Goal: Task Accomplishment & Management: Complete application form

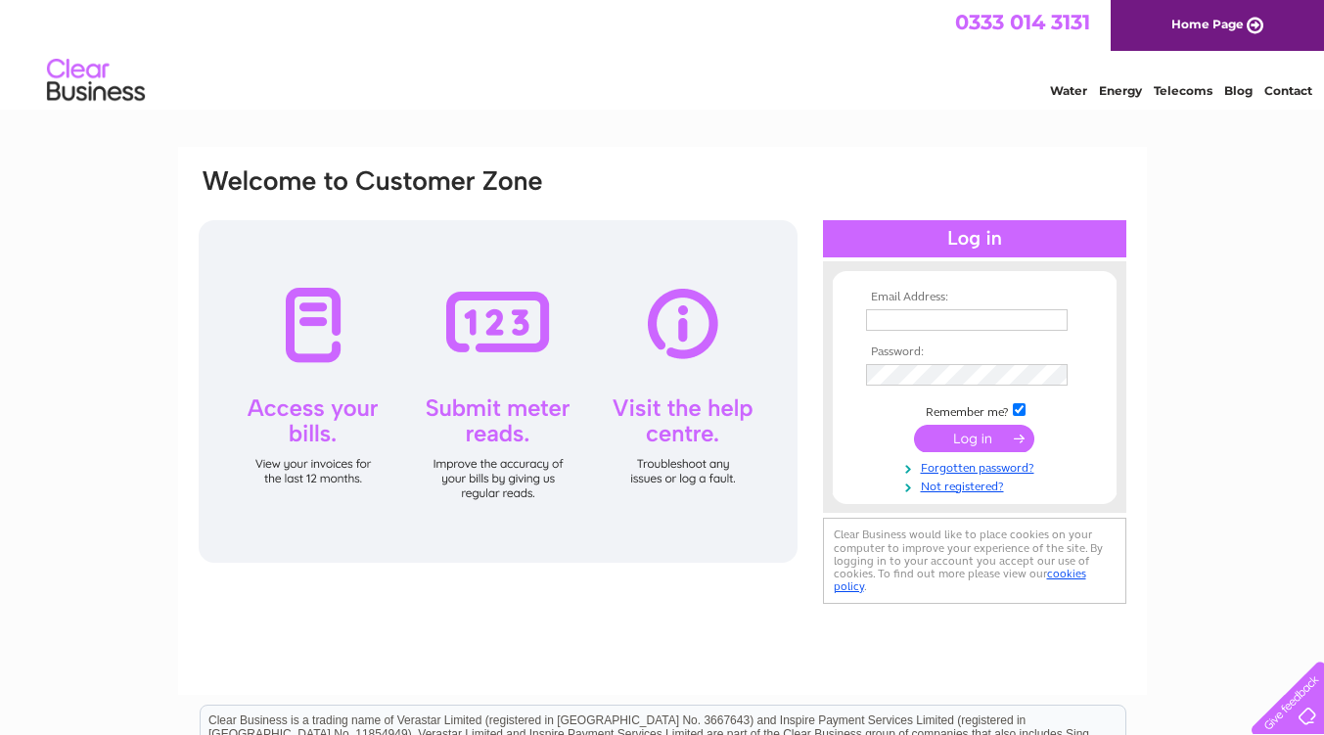
type input "kerry.bragg@joneswhyte.co.uk"
click at [996, 435] on input "submit" at bounding box center [974, 438] width 120 height 27
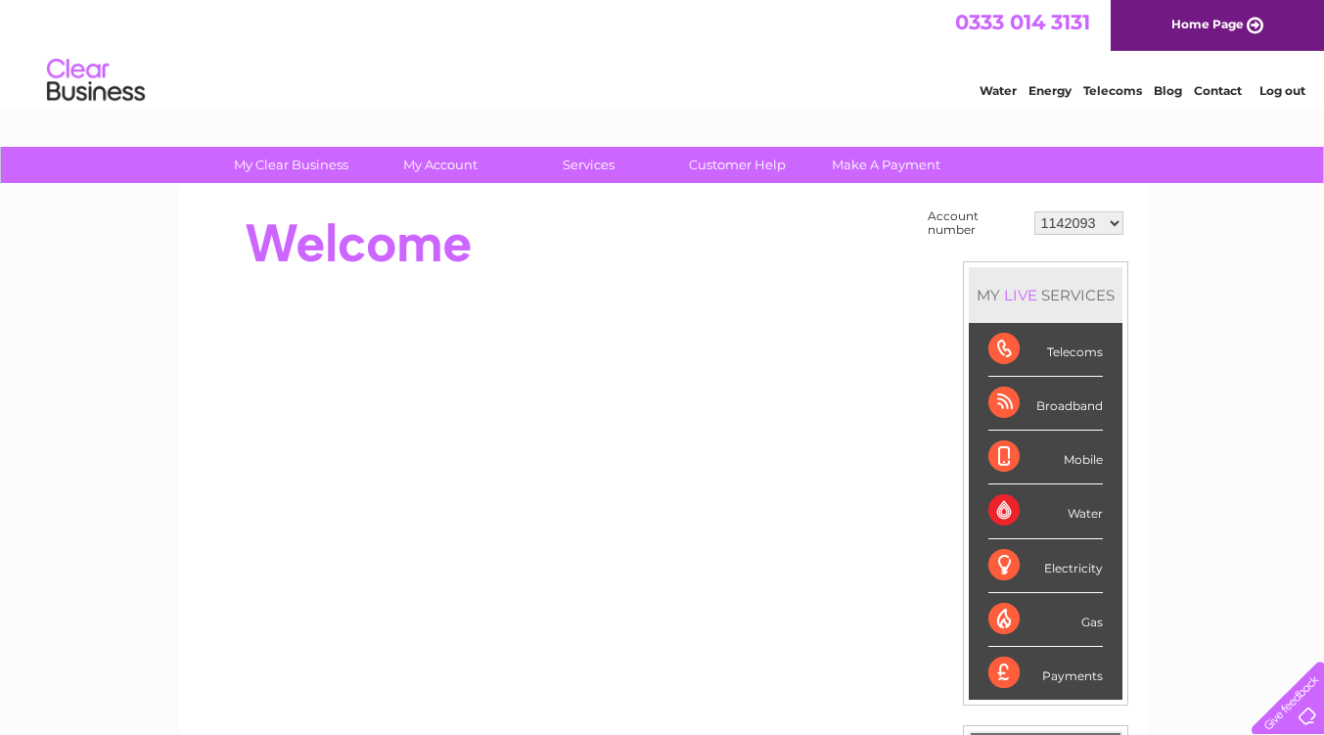
click at [1079, 229] on select "1142093 30304948 30304987 30304988 30304989 30304990 30304991" at bounding box center [1078, 222] width 89 height 23
select select "30304948"
click at [1034, 211] on select "1142093 30304948 30304987 30304988 30304989 30304990 30304991" at bounding box center [1078, 222] width 89 height 23
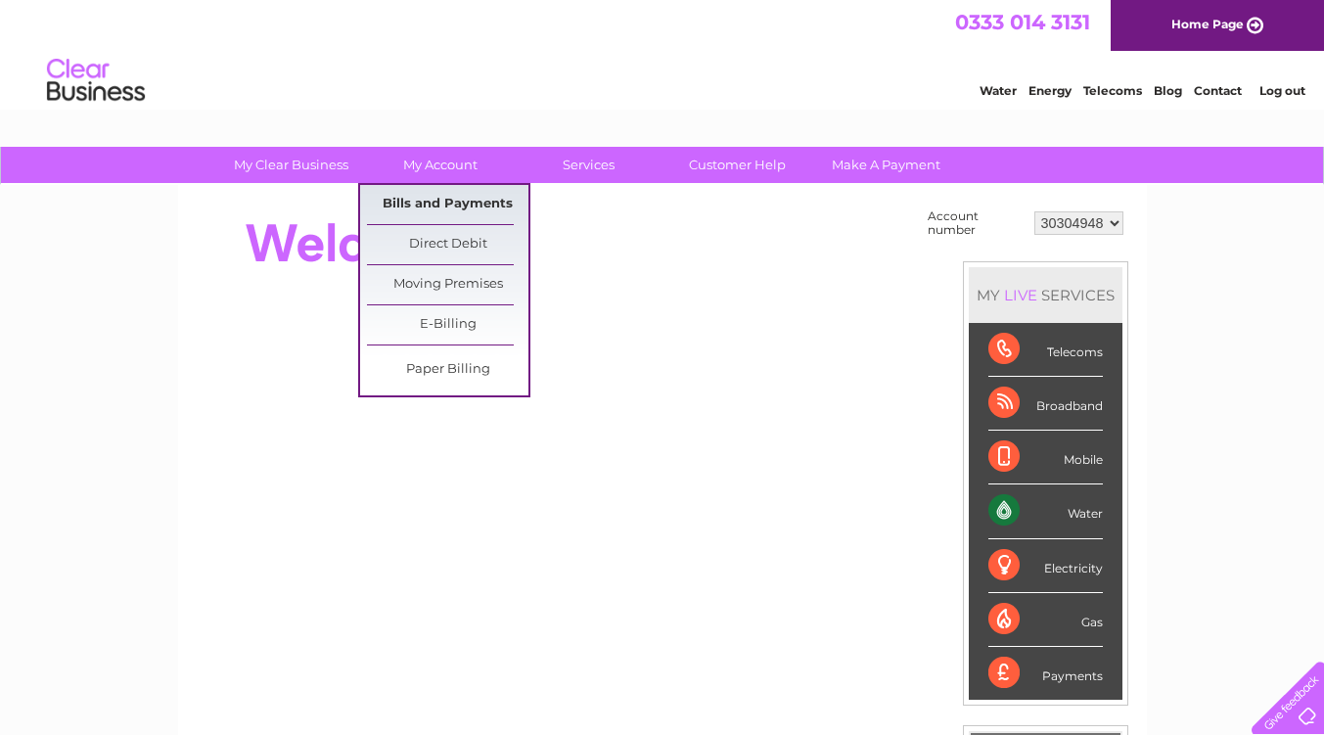
click at [467, 204] on link "Bills and Payments" at bounding box center [447, 204] width 161 height 39
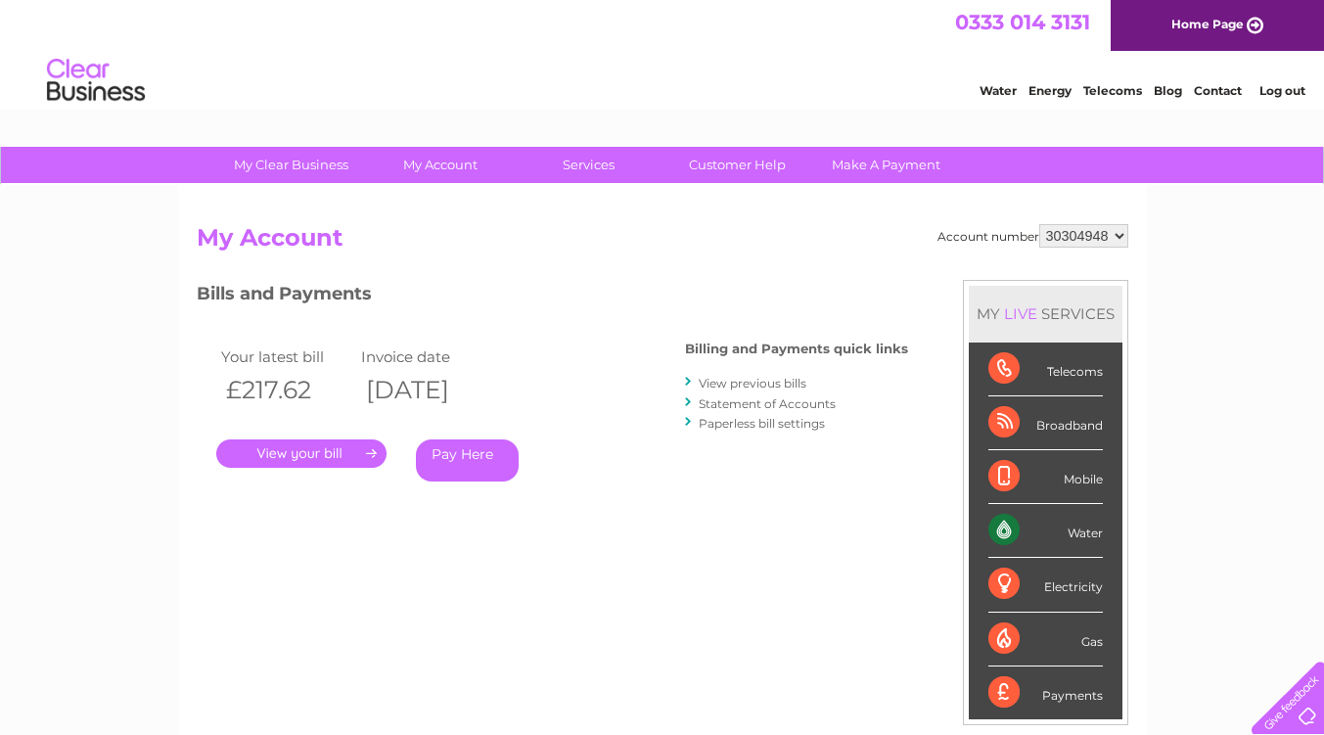
click at [338, 457] on link "." at bounding box center [301, 453] width 170 height 28
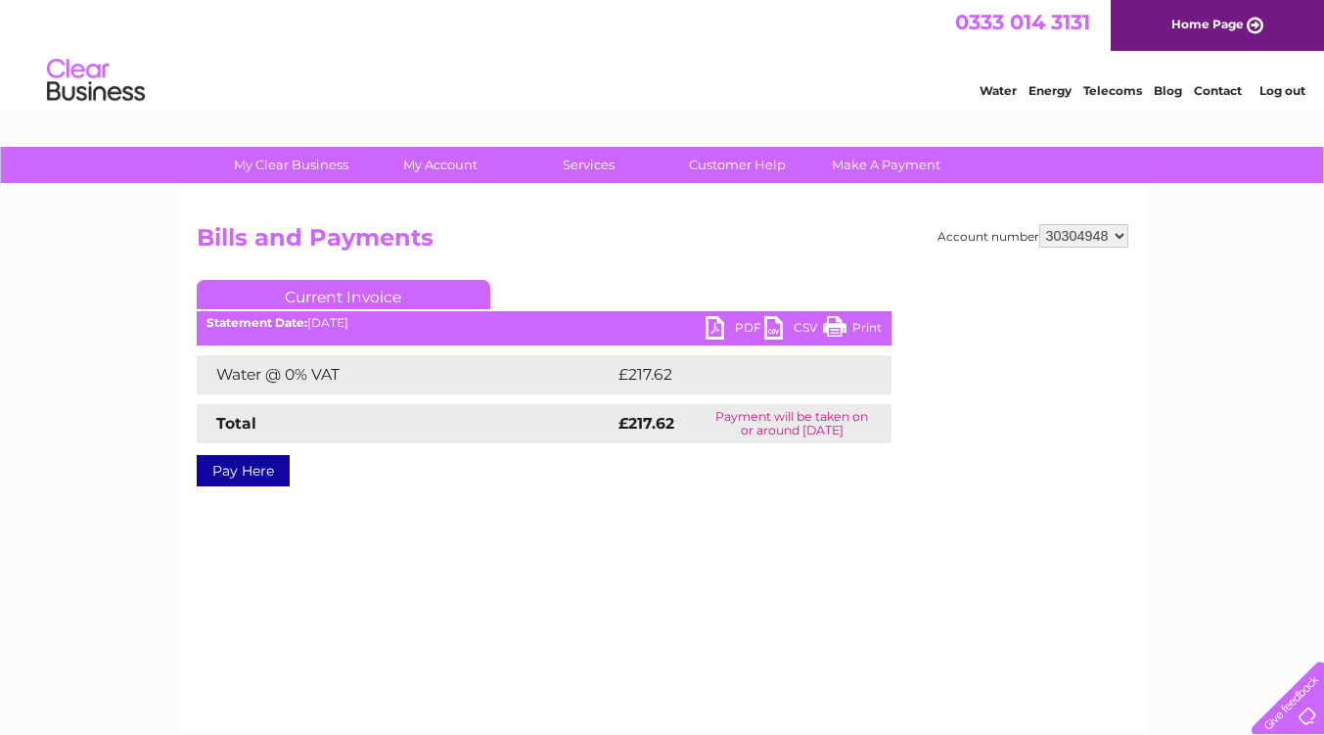
click at [1098, 242] on select "1142093 30304948 30304987 30304988 30304989 30304990 30304991" at bounding box center [1083, 235] width 89 height 23
select select "30304987"
click at [1039, 224] on select "1142093 30304948 30304987 30304988 30304989 30304990 30304991" at bounding box center [1083, 235] width 89 height 23
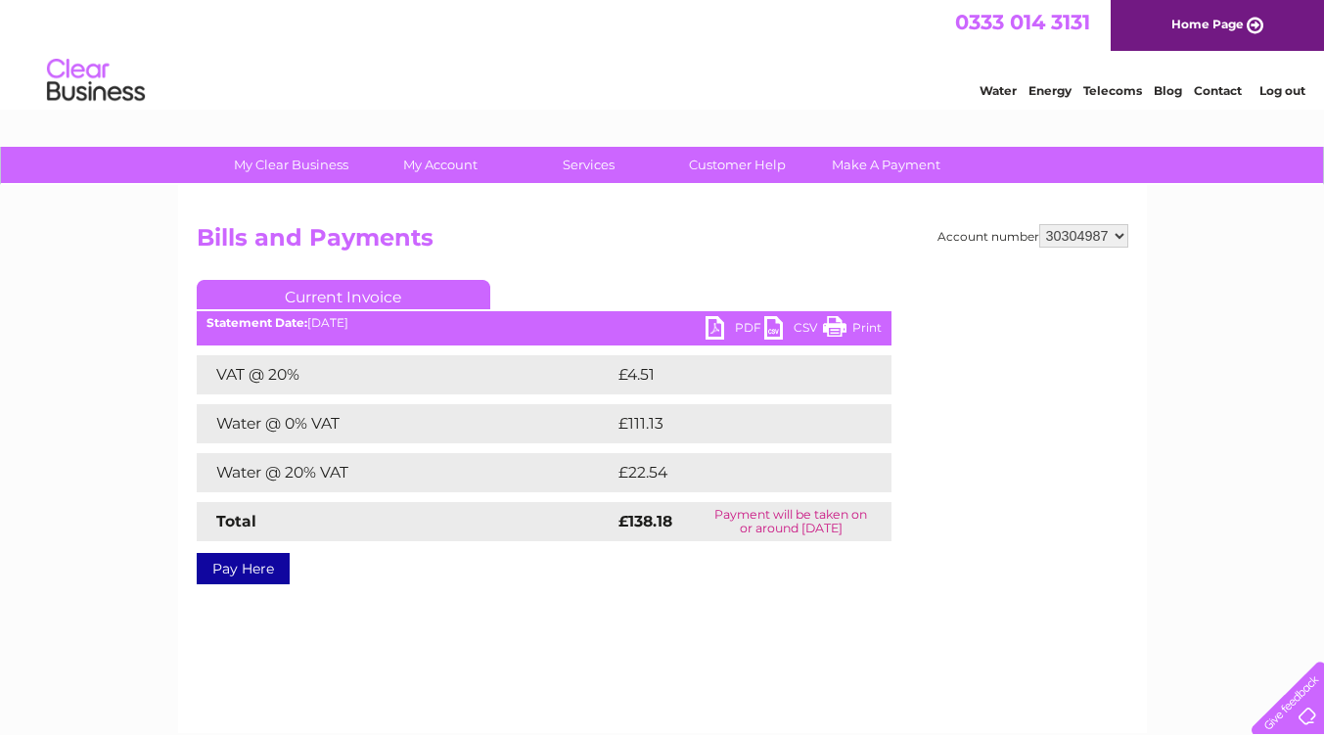
click at [1087, 231] on select "1142093 30304948 30304987 30304988 30304989 30304990 30304991" at bounding box center [1083, 235] width 89 height 23
select select "30304988"
click at [1039, 224] on select "1142093 30304948 30304987 30304988 30304989 30304990 30304991" at bounding box center [1083, 235] width 89 height 23
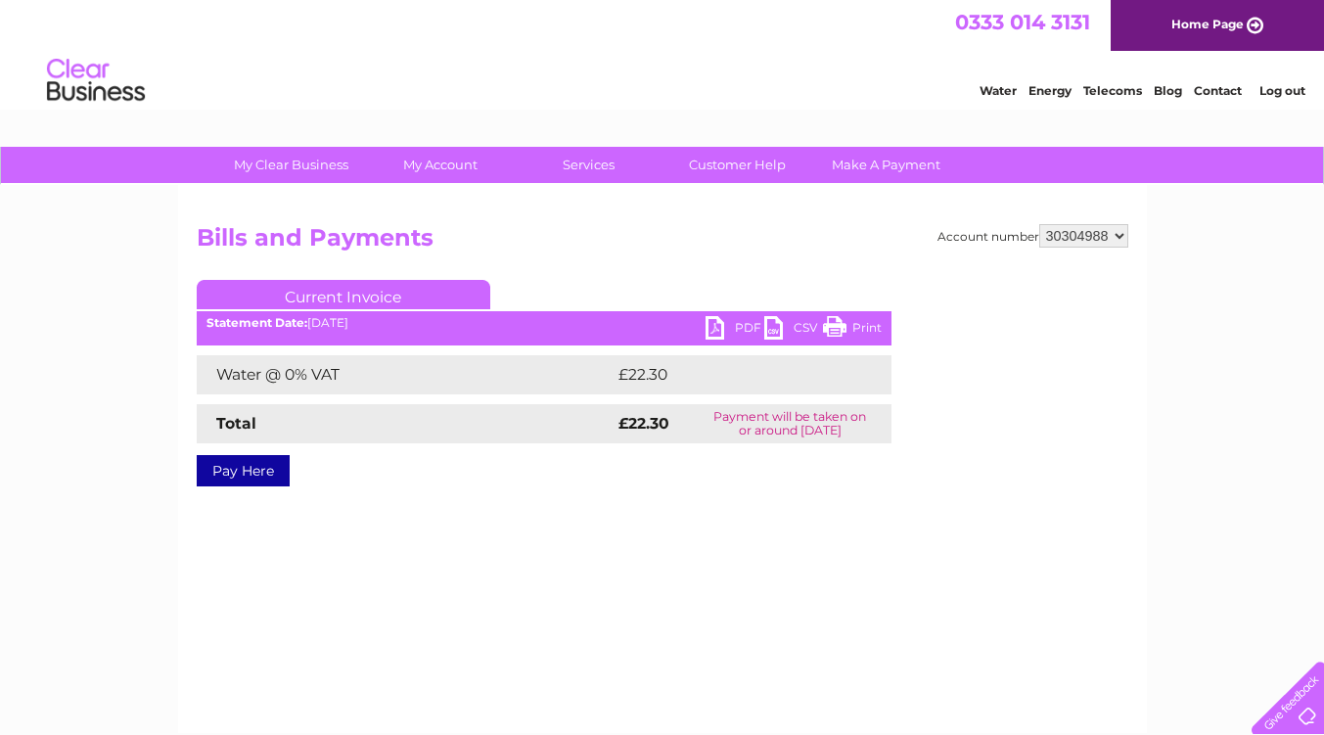
click at [1095, 239] on select "1142093 30304948 30304987 30304988 30304989 30304990 30304991" at bounding box center [1083, 235] width 89 height 23
select select "30304989"
click at [1039, 224] on select "1142093 30304948 30304987 30304988 30304989 30304990 30304991" at bounding box center [1083, 235] width 89 height 23
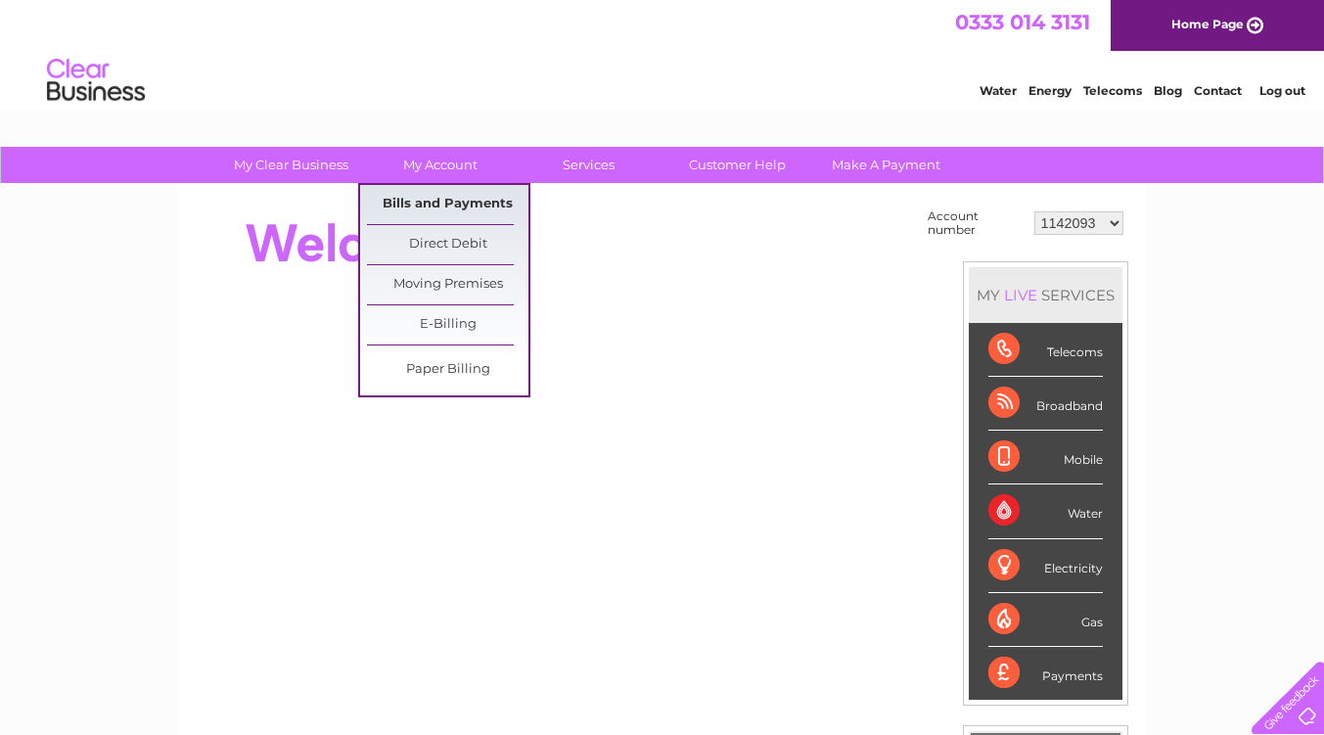
click at [450, 204] on link "Bills and Payments" at bounding box center [447, 204] width 161 height 39
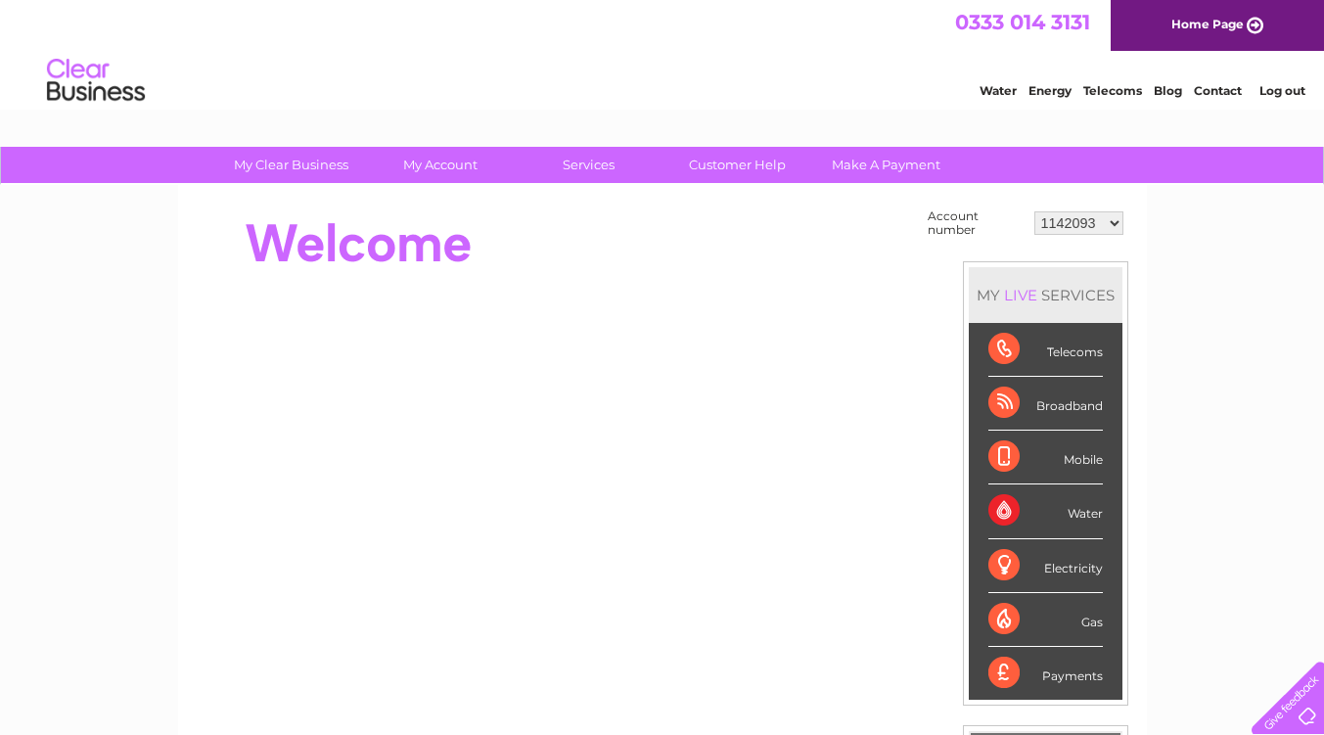
click at [1095, 223] on select "1142093 30304948 30304987 30304988 30304989 30304990 30304991" at bounding box center [1078, 222] width 89 height 23
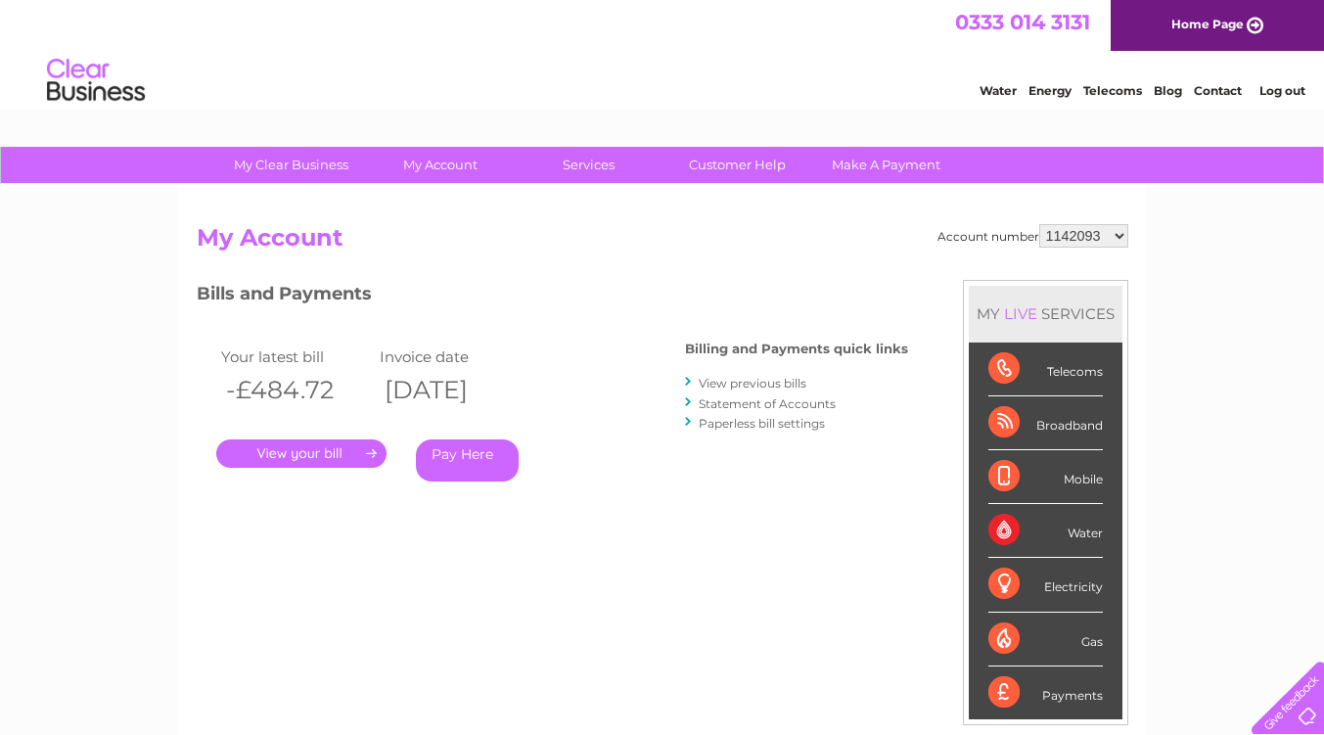
click at [1075, 241] on select "1142093 30304948 30304987 30304988 30304989 30304990 30304991" at bounding box center [1083, 235] width 89 height 23
select select "30304991"
click at [1039, 224] on select "1142093 30304948 30304987 30304988 30304989 30304990 30304991" at bounding box center [1083, 235] width 89 height 23
click at [346, 450] on link "." at bounding box center [301, 453] width 170 height 28
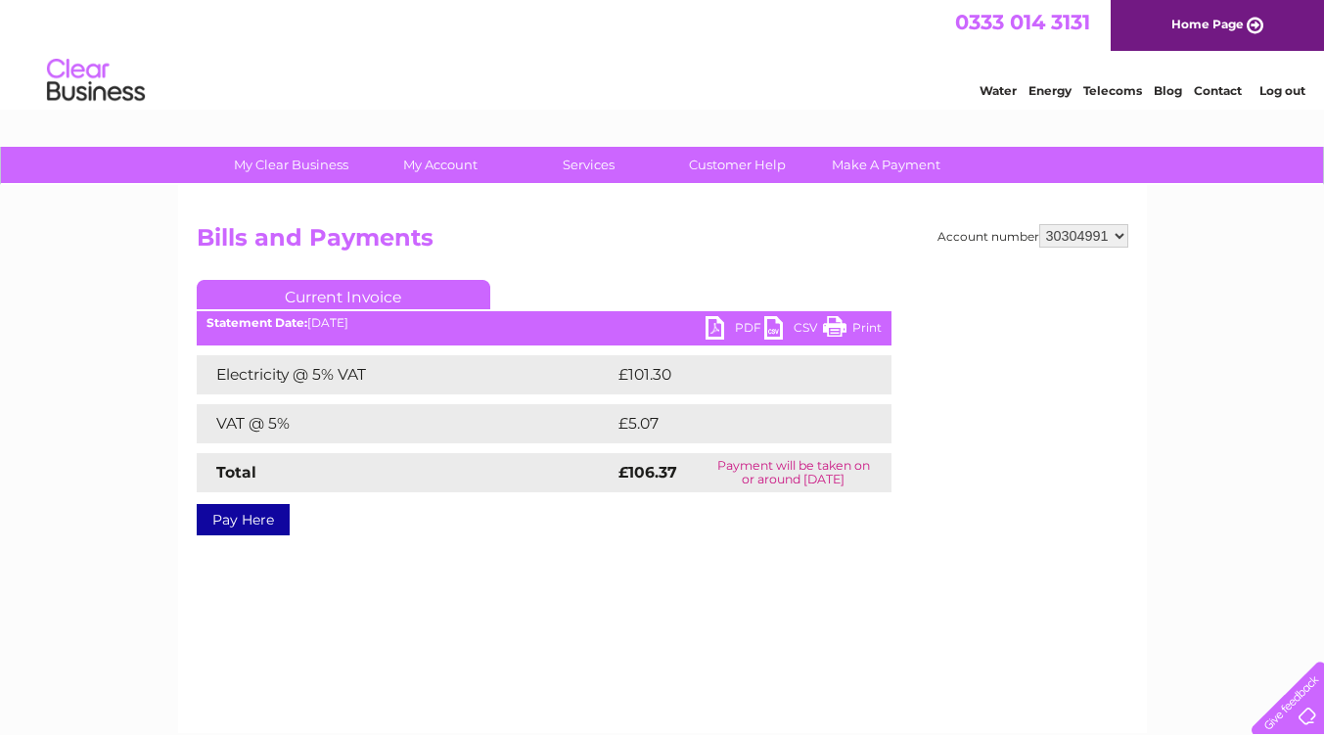
click at [712, 333] on link "PDF" at bounding box center [734, 330] width 59 height 28
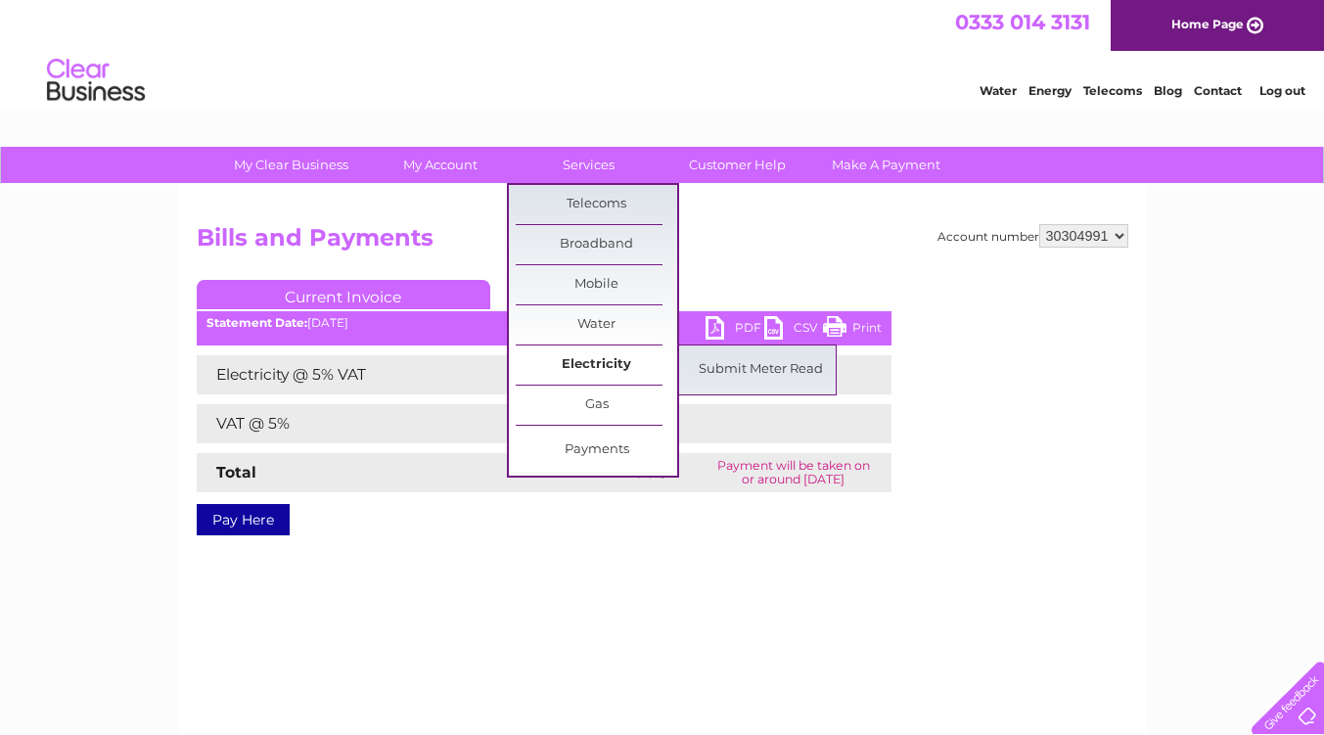
click at [586, 366] on link "Electricity" at bounding box center [596, 364] width 161 height 39
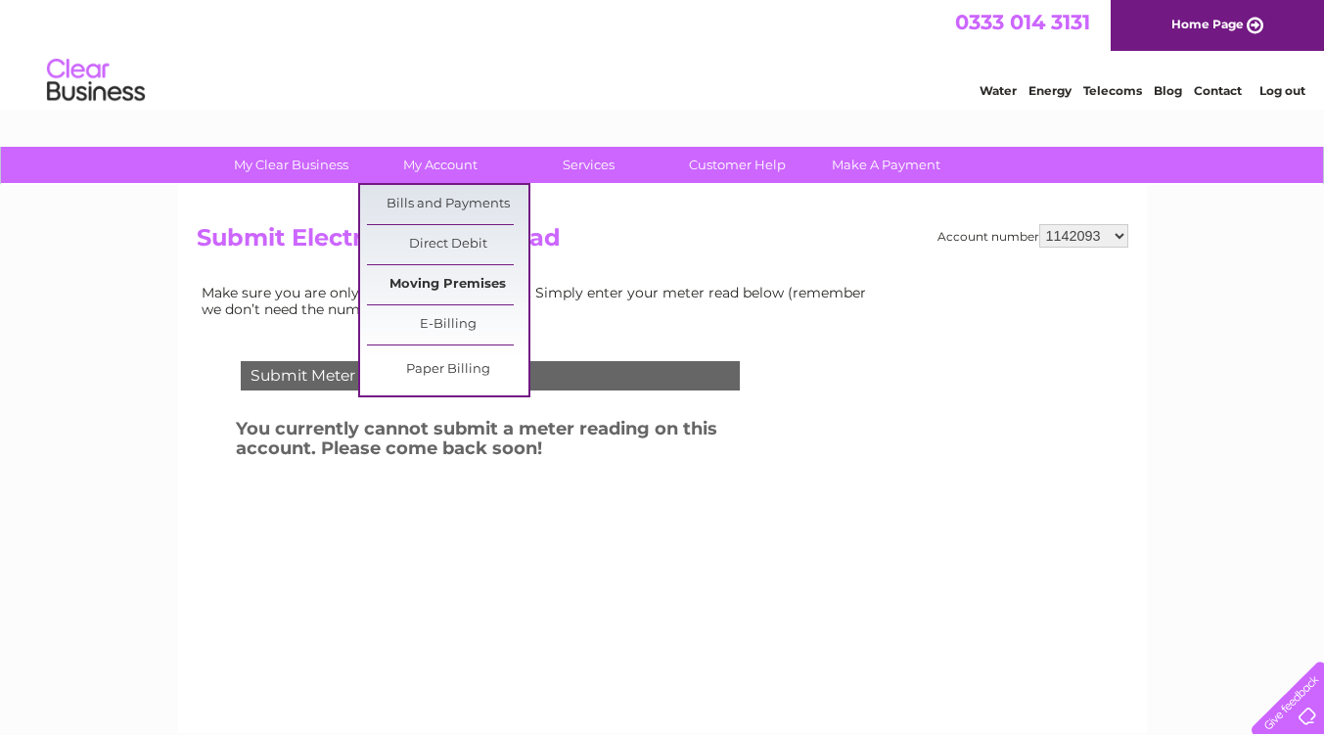
click at [432, 283] on link "Moving Premises" at bounding box center [447, 284] width 161 height 39
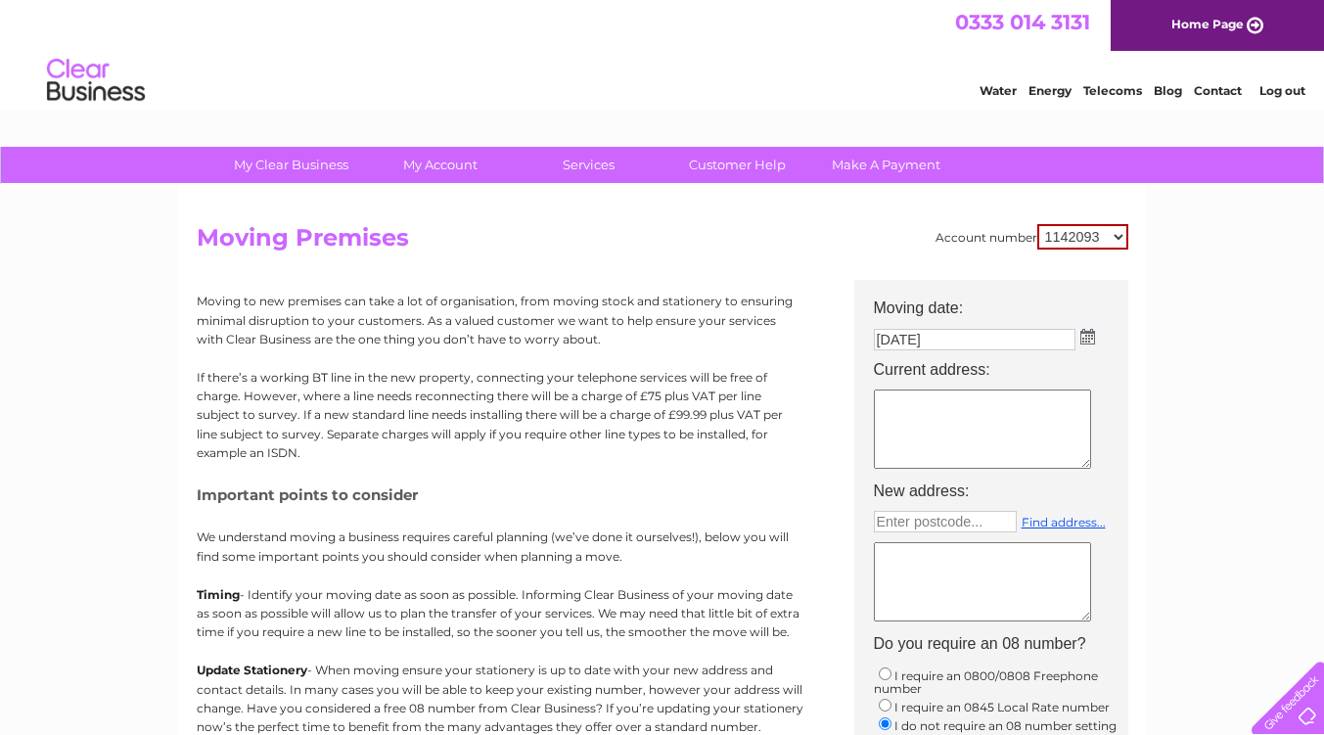
click at [966, 342] on input "08/09/2025" at bounding box center [975, 340] width 202 height 22
click at [1088, 339] on img at bounding box center [1089, 338] width 15 height 16
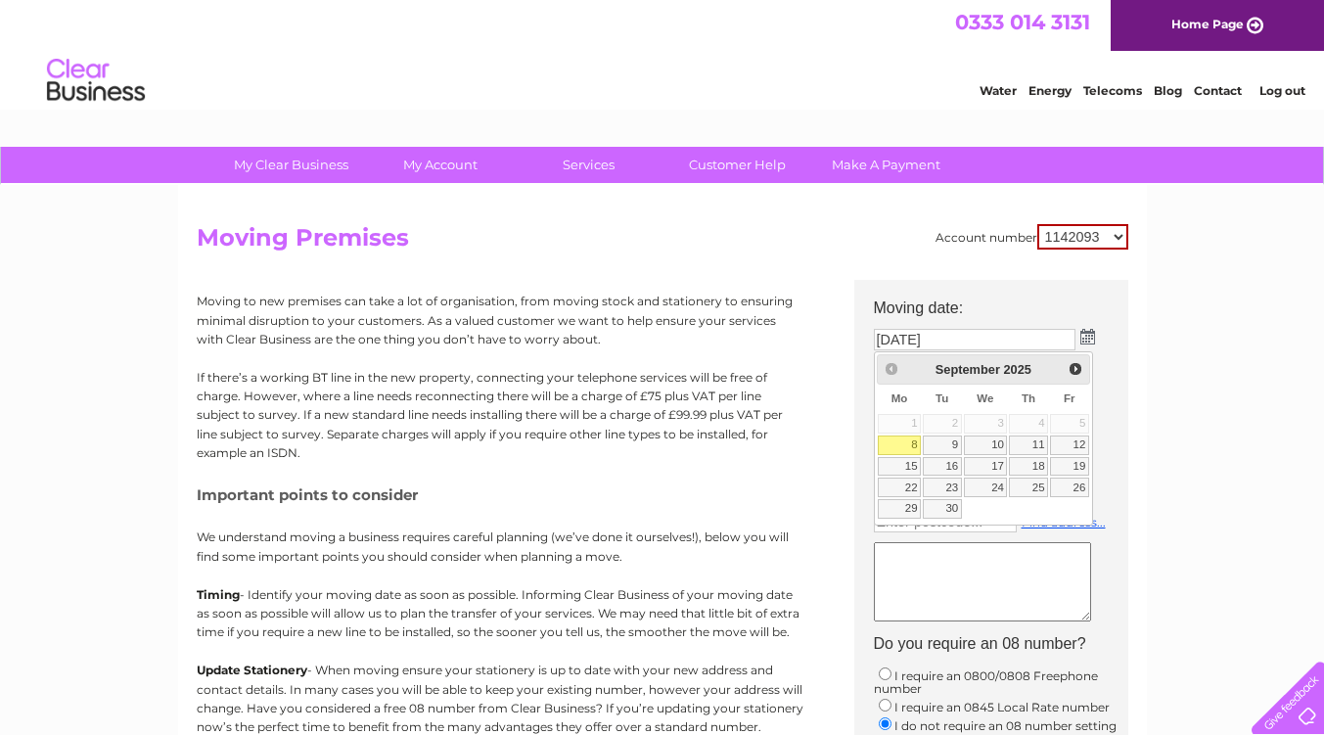
click at [897, 366] on div "Prev Next September 2025" at bounding box center [983, 368] width 213 height 29
click at [893, 367] on div "Prev Next September 2025" at bounding box center [983, 368] width 213 height 29
click at [929, 333] on input "08/09/2025" at bounding box center [975, 340] width 202 height 22
click at [889, 333] on input "08/09/2025" at bounding box center [976, 340] width 204 height 23
click at [911, 341] on input "08/09/2025" at bounding box center [976, 340] width 204 height 23
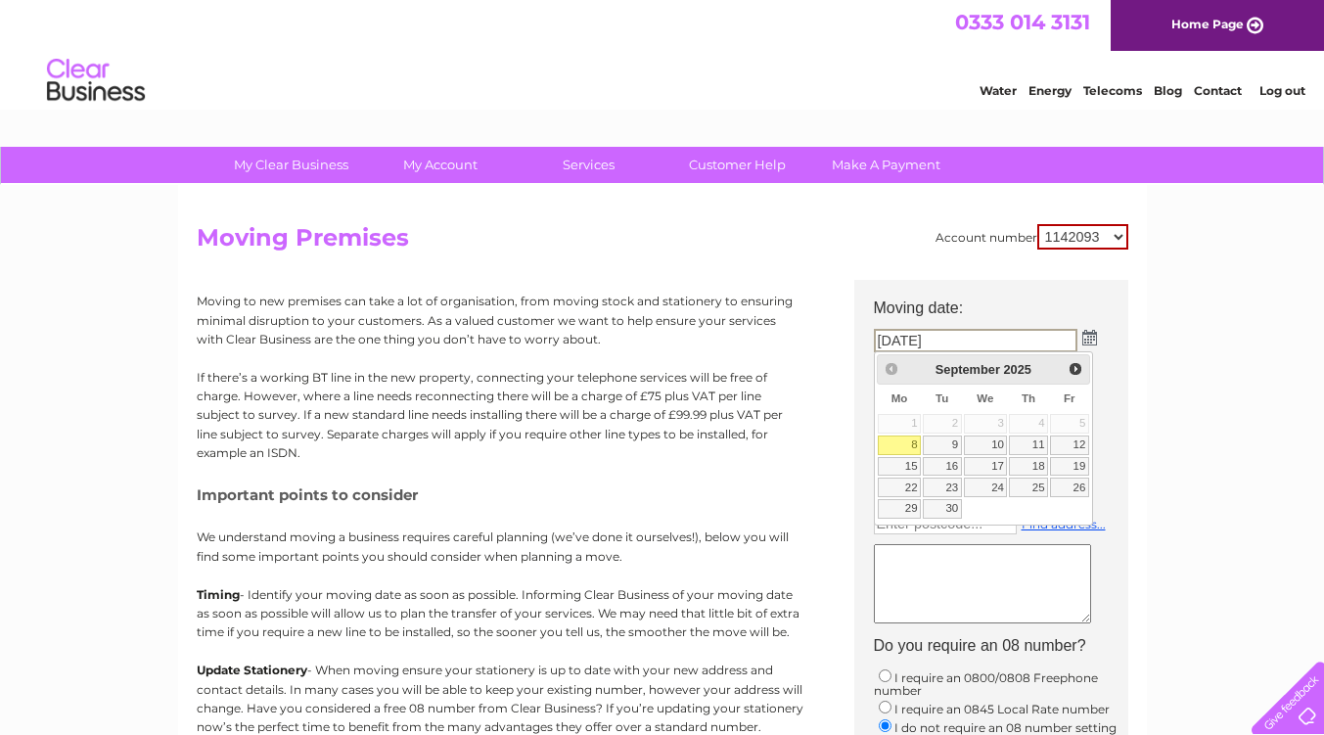
click at [904, 340] on input "08/09/2025" at bounding box center [976, 340] width 204 height 23
click at [1129, 649] on th "Do you require an 08 number?" at bounding box center [1001, 643] width 274 height 29
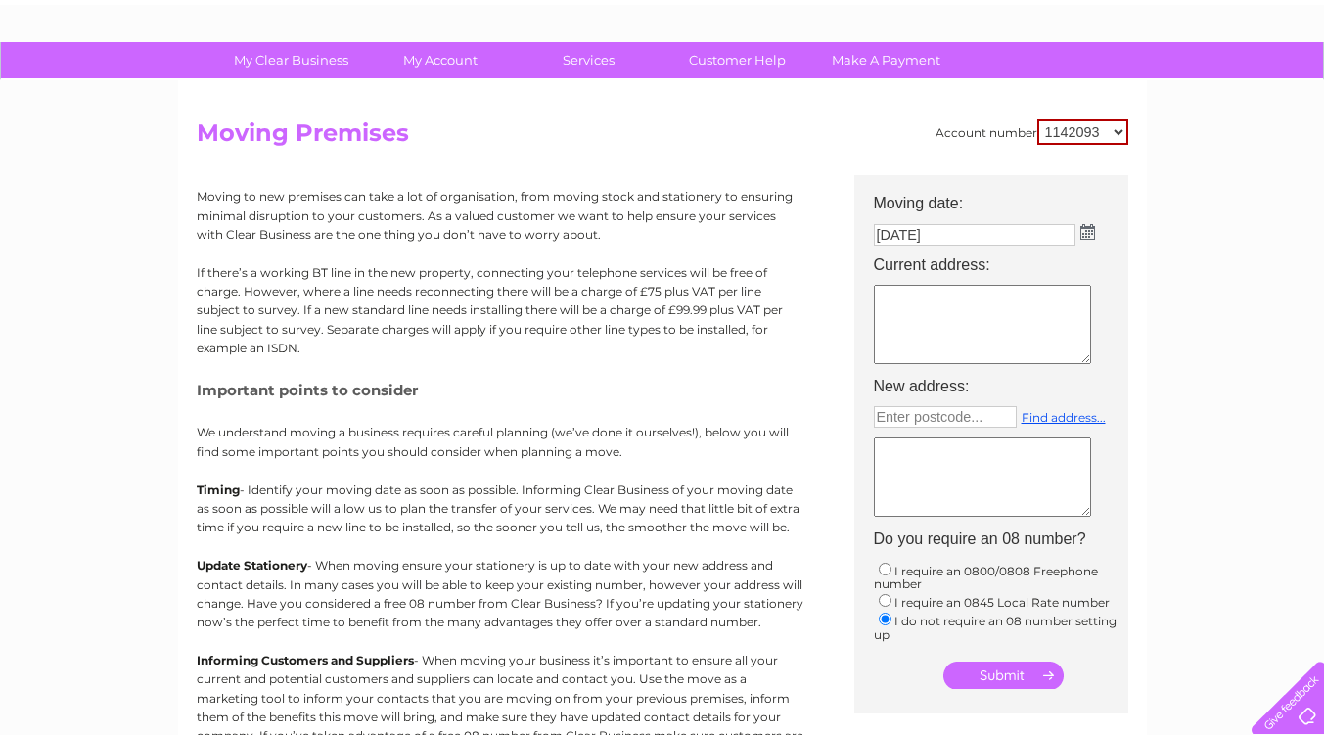
scroll to position [106, 0]
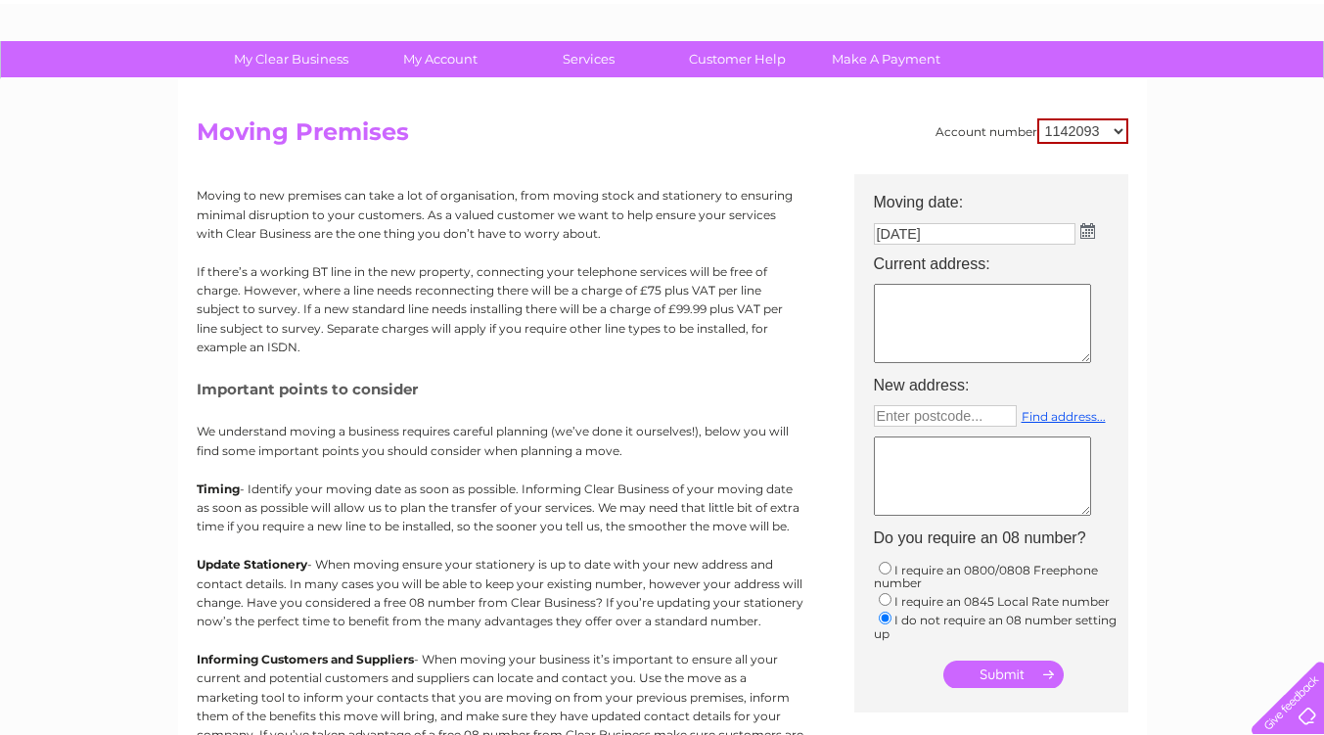
click at [1088, 229] on img at bounding box center [1087, 231] width 15 height 16
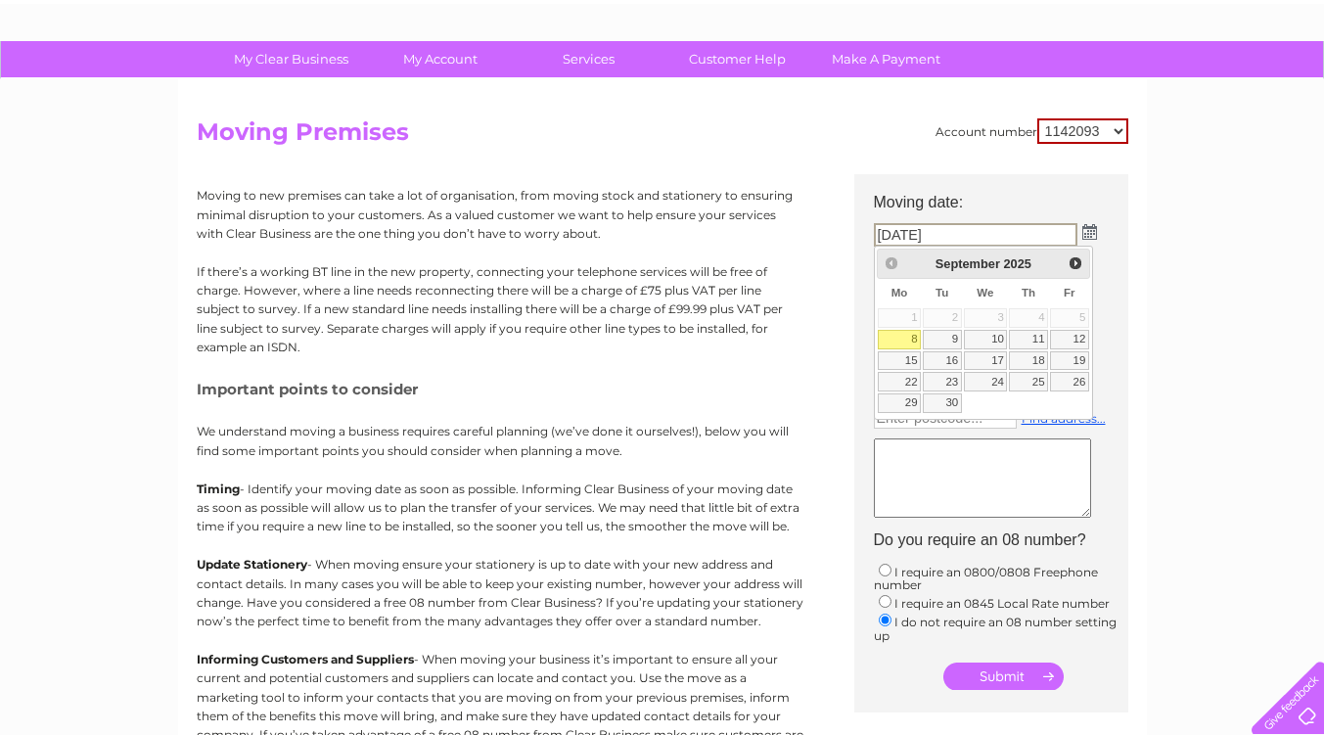
click at [889, 236] on input "08/09/2025" at bounding box center [976, 234] width 204 height 23
click at [1078, 261] on span "Next" at bounding box center [1075, 263] width 16 height 16
click at [893, 264] on span "Prev" at bounding box center [891, 263] width 16 height 16
click at [893, 264] on div "Prev Next September 2025" at bounding box center [983, 263] width 213 height 29
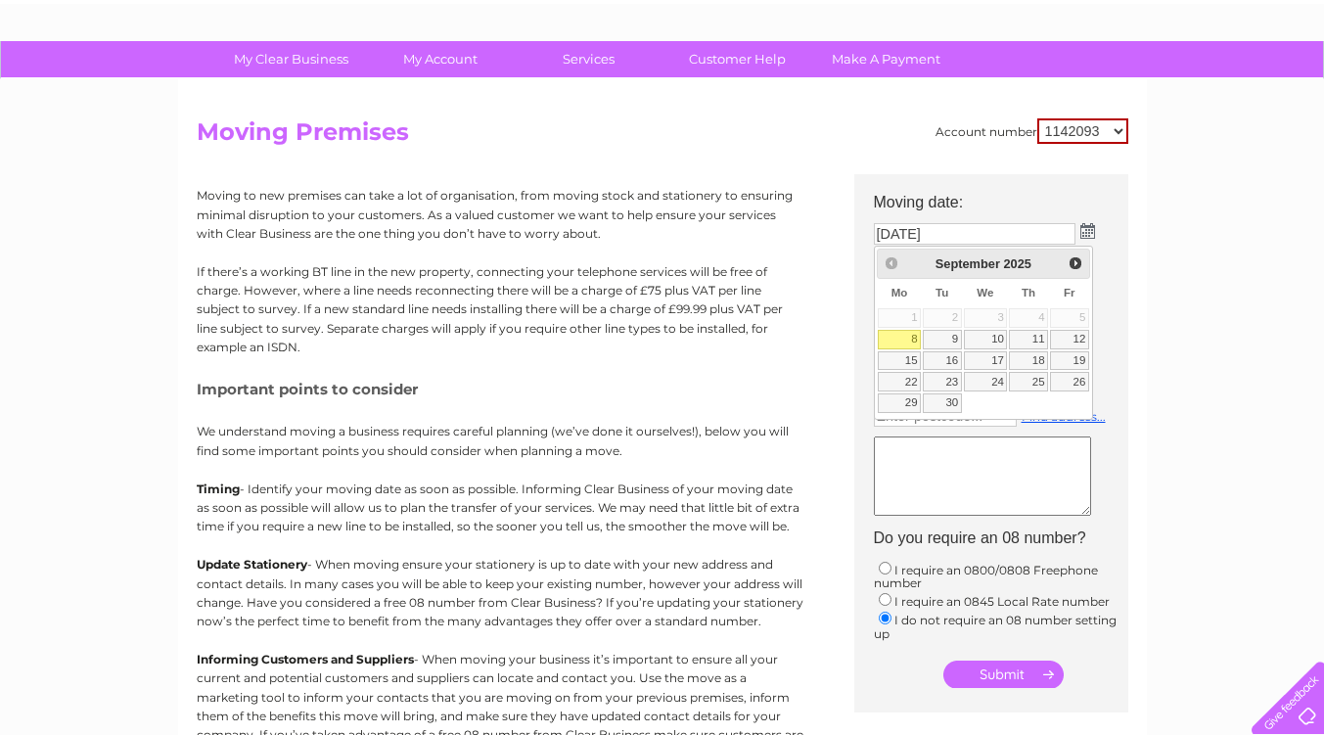
click at [893, 264] on div "Prev Next September 2025" at bounding box center [983, 263] width 213 height 29
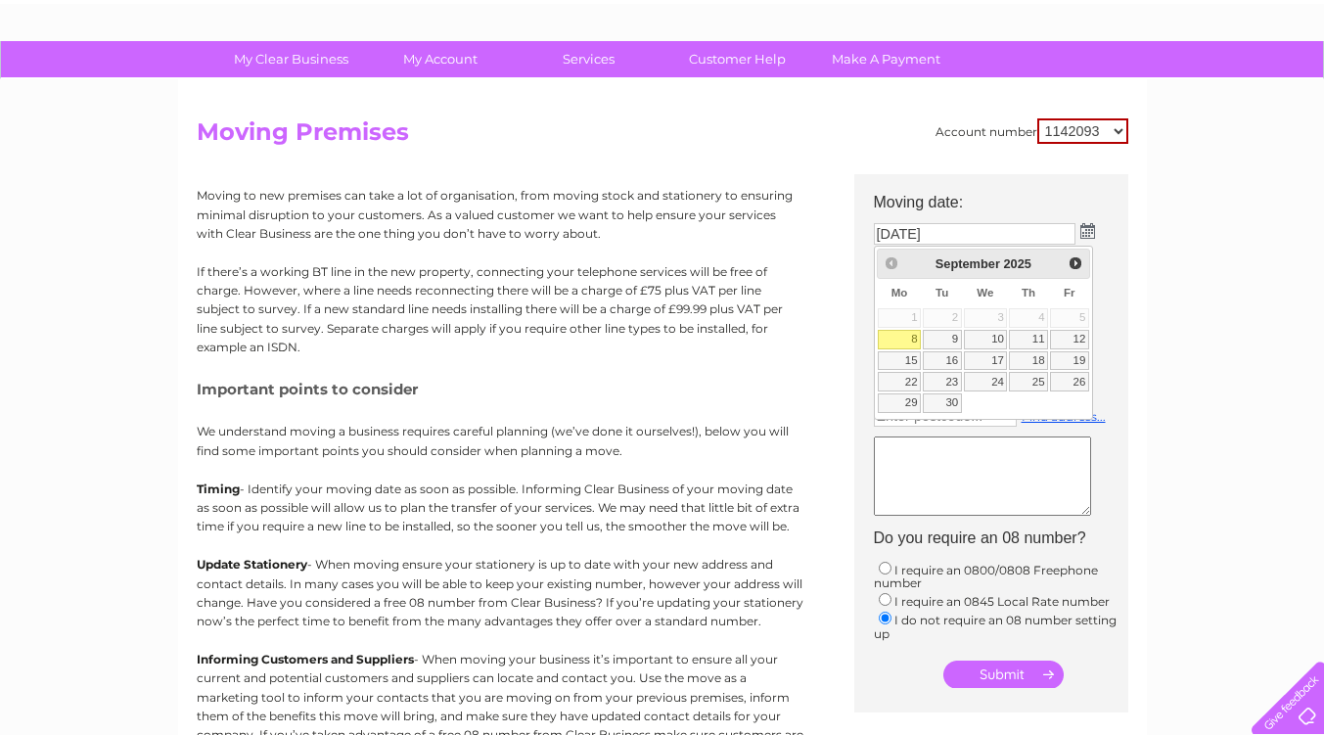
click at [654, 388] on h5 "Important points to consider" at bounding box center [500, 389] width 607 height 17
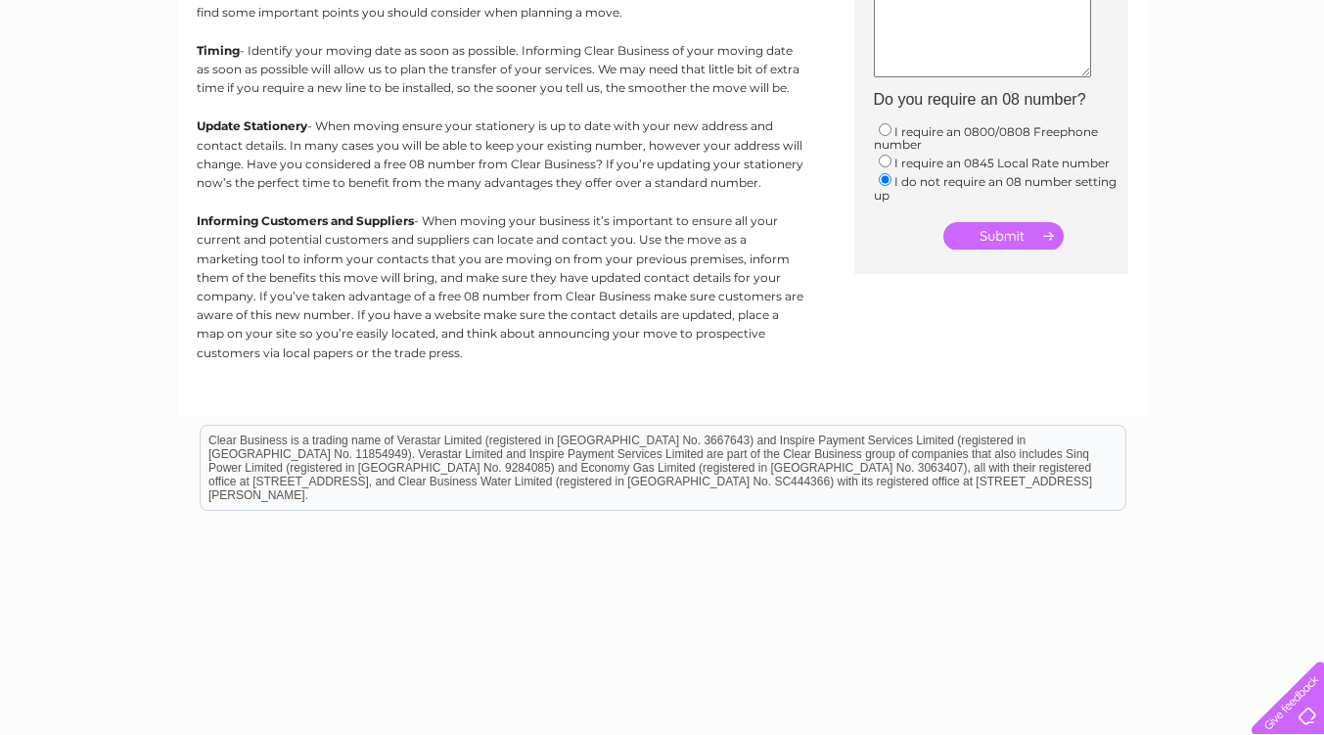
scroll to position [0, 0]
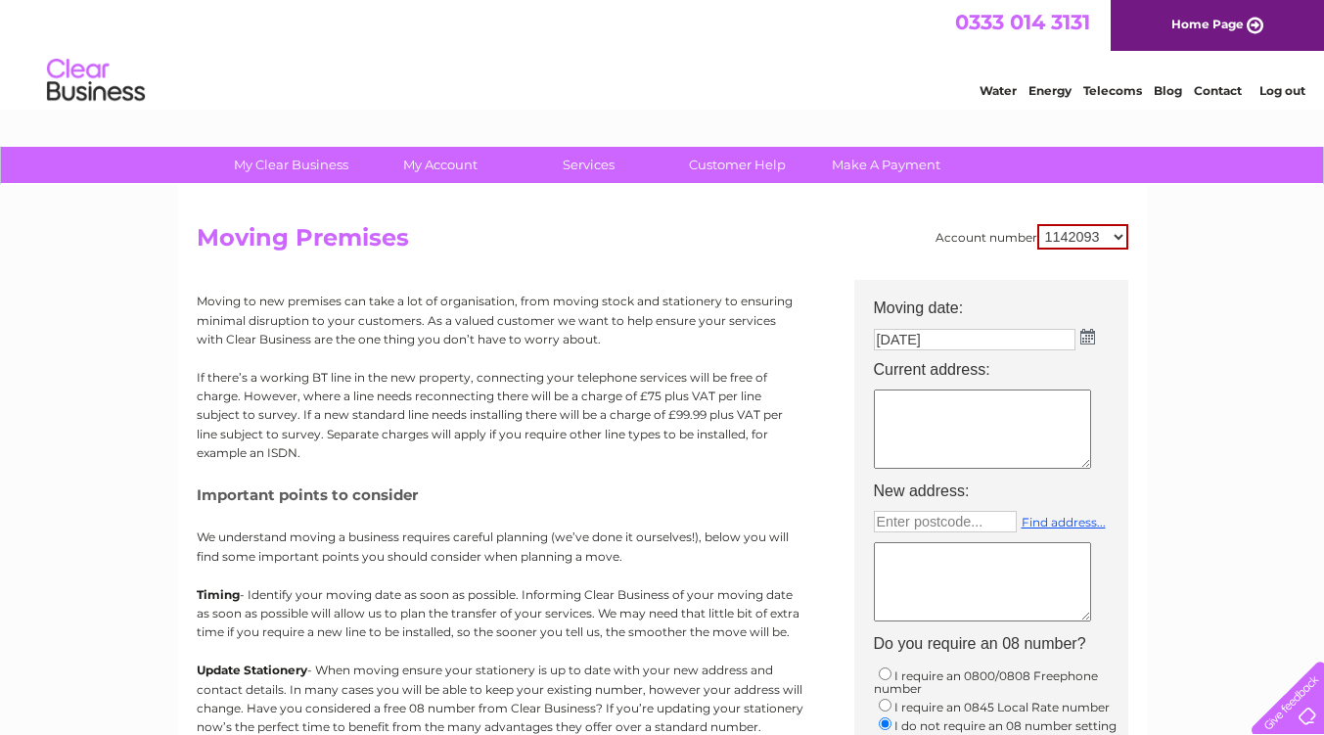
click at [1099, 241] on select "1142093 30304948 30304987 30304988 30304989 30304990 30304991" at bounding box center [1082, 236] width 91 height 25
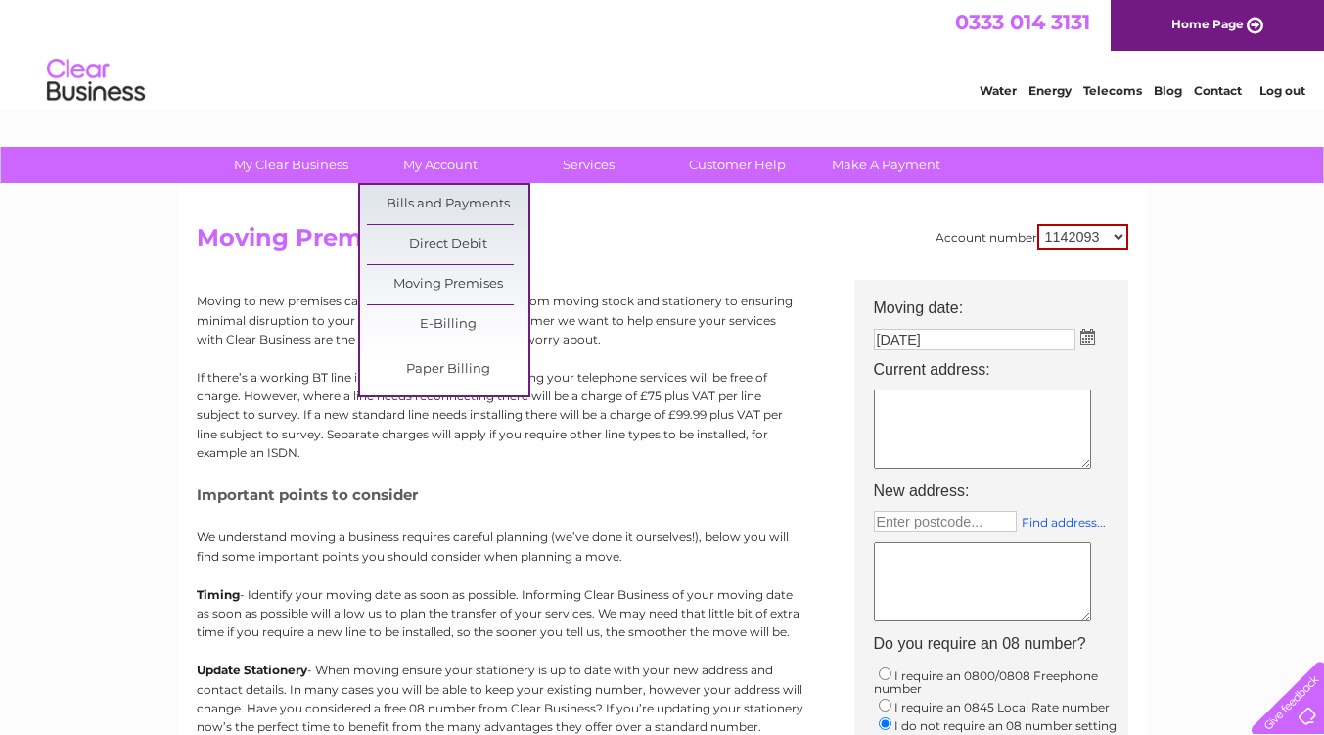
click at [444, 183] on ul "Bills and Payments Direct Debit Moving Premises E-Billing Paper Billing" at bounding box center [444, 290] width 172 height 214
click at [441, 213] on link "Bills and Payments" at bounding box center [447, 204] width 161 height 39
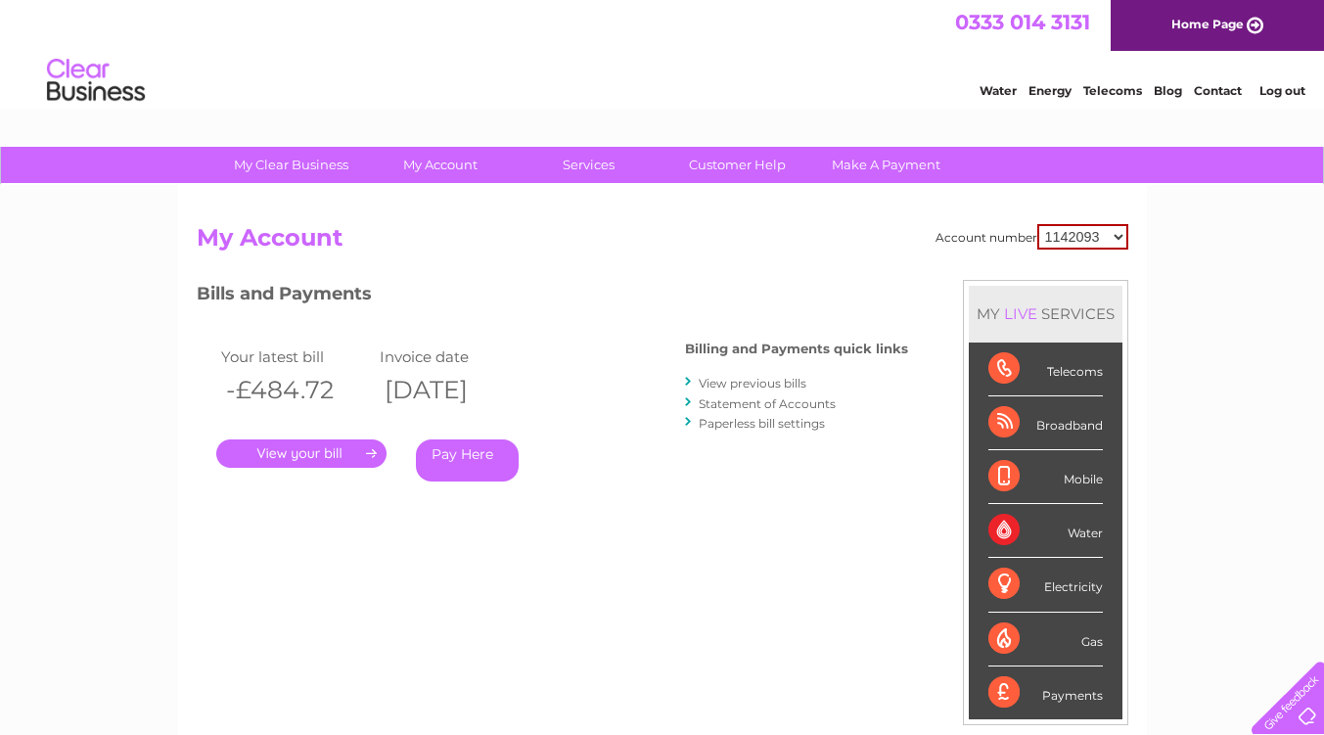
click at [1099, 237] on select "1142093 30304948 30304987 30304988 30304989 30304990 30304991" at bounding box center [1082, 236] width 91 height 25
select select "30304991"
click at [1037, 224] on select "1142093 30304948 30304987 30304988 30304989 30304990 30304991" at bounding box center [1082, 236] width 91 height 25
click at [329, 458] on link "." at bounding box center [301, 453] width 170 height 28
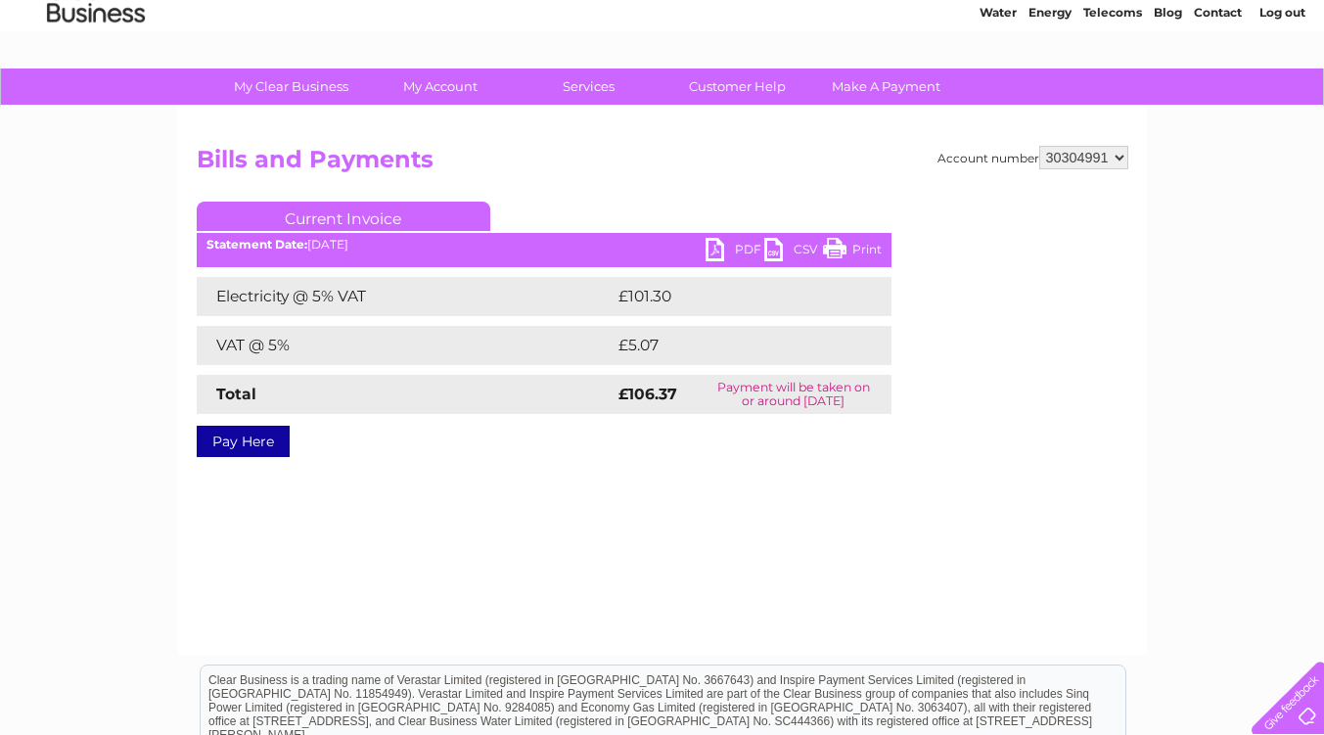
scroll to position [79, 0]
